Goal: Transaction & Acquisition: Purchase product/service

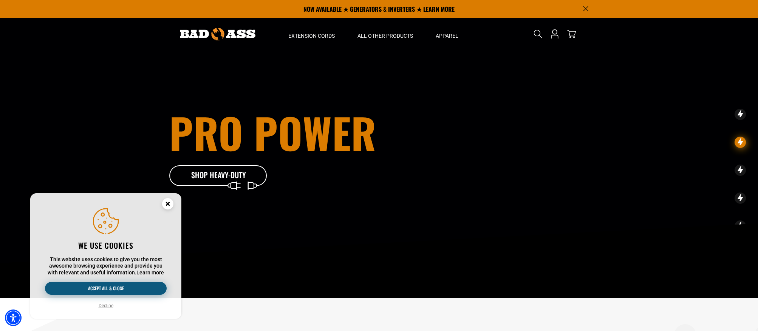
click at [108, 286] on button "Accept all & close" at bounding box center [106, 288] width 122 height 13
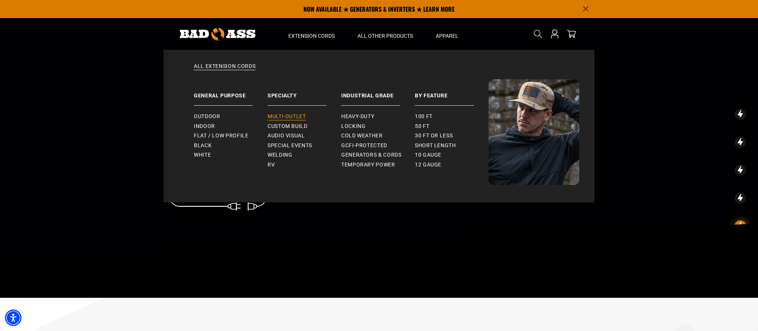
click at [291, 114] on span "Multi-Outlet" at bounding box center [286, 116] width 39 height 7
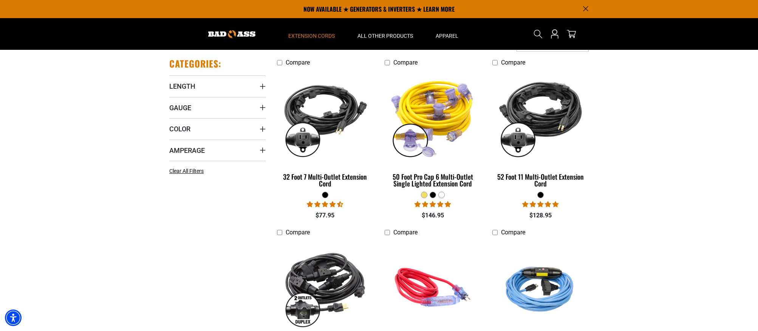
scroll to position [151, 0]
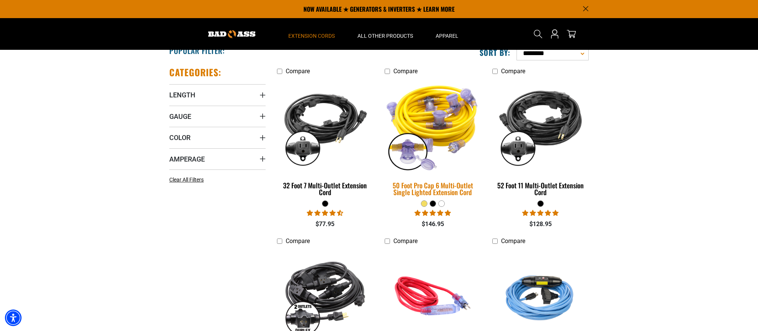
click at [449, 118] on img at bounding box center [433, 125] width 106 height 97
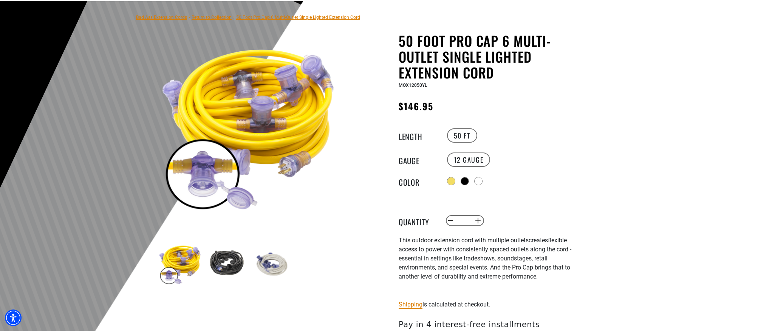
scroll to position [76, 0]
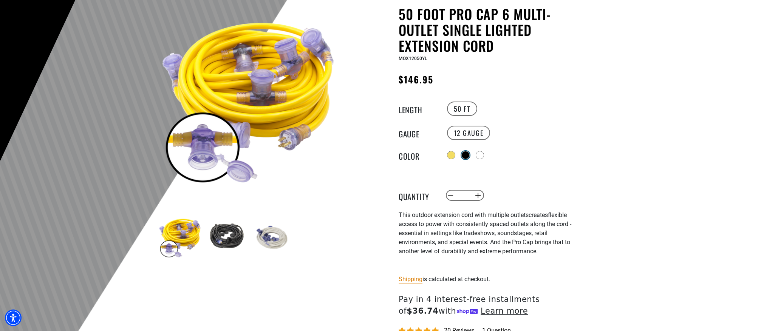
click at [466, 155] on div at bounding box center [466, 156] width 8 height 8
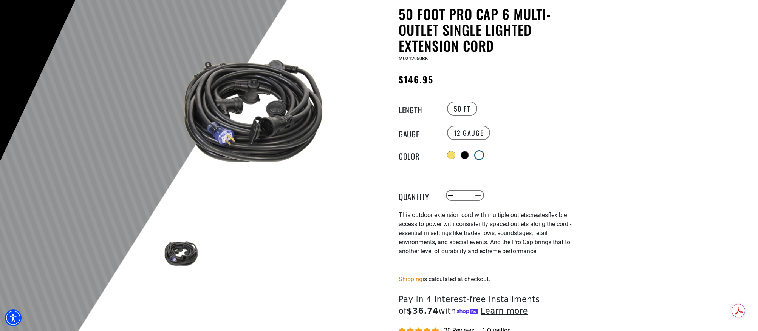
click at [482, 154] on div at bounding box center [479, 156] width 8 height 8
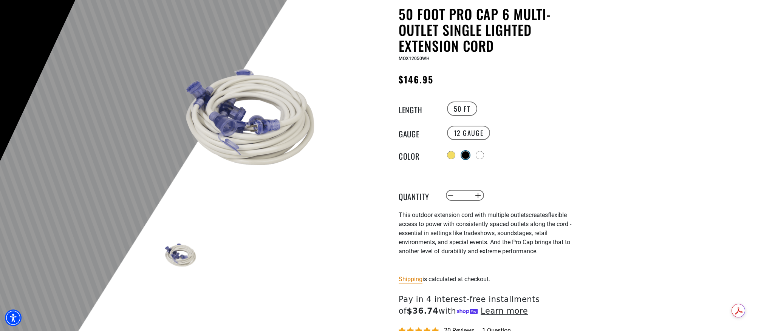
click at [464, 156] on div at bounding box center [466, 156] width 8 height 8
